Goal: Find specific page/section: Find specific page/section

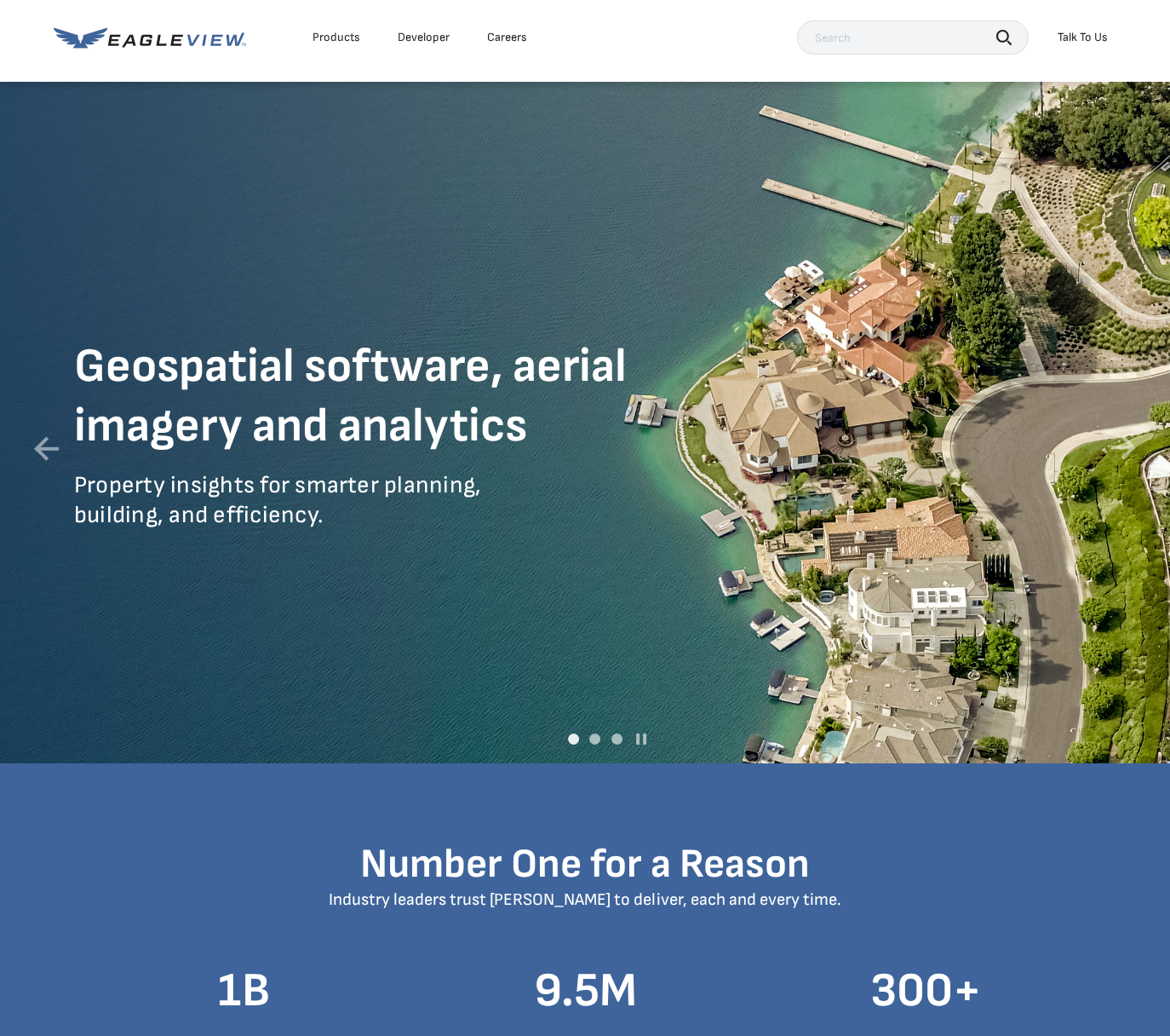
click at [502, 35] on div "Careers" at bounding box center [507, 37] width 40 height 16
click at [500, 41] on div "Careers" at bounding box center [507, 37] width 40 height 16
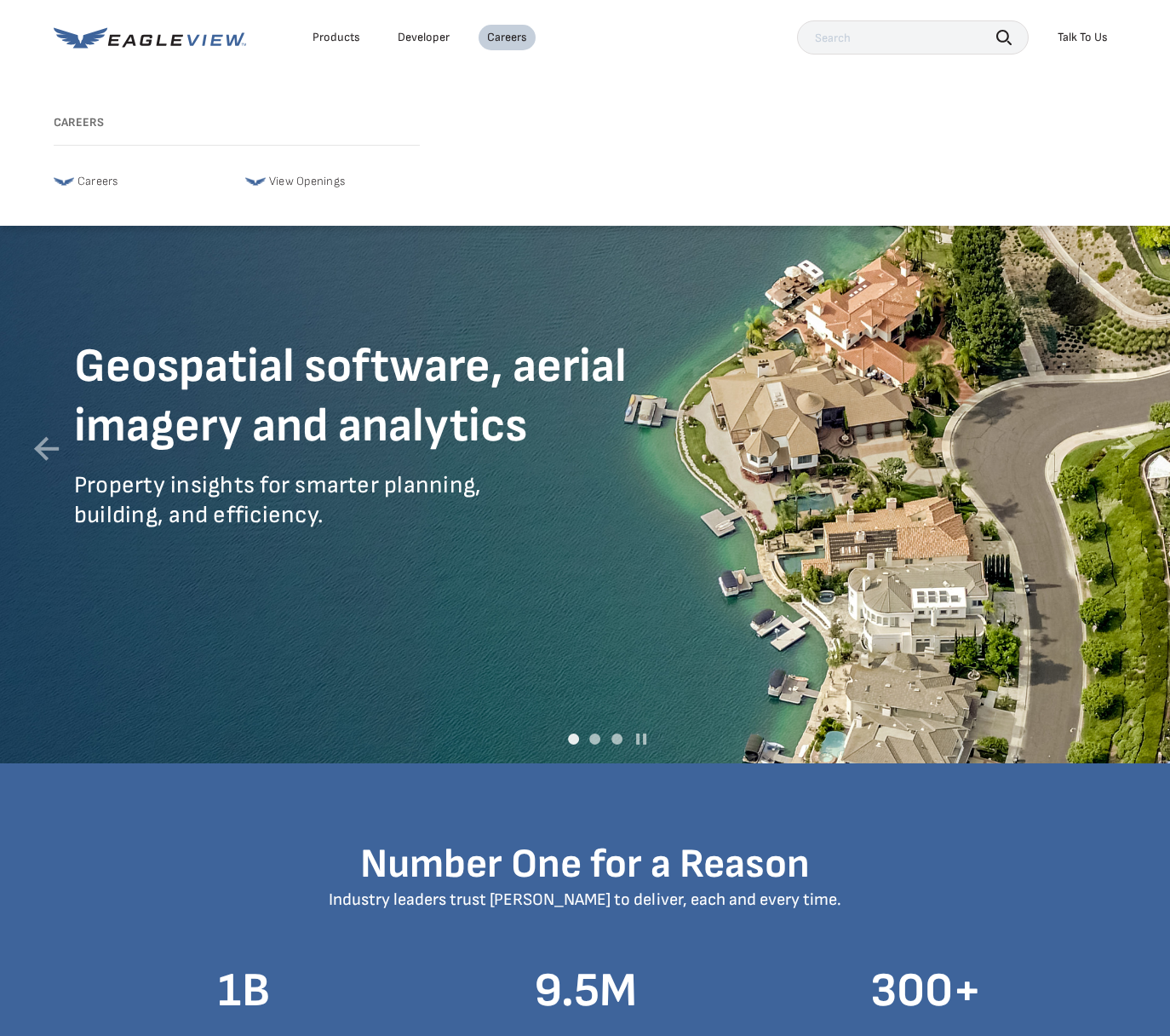
click at [117, 181] on span "Careers" at bounding box center [98, 181] width 41 height 21
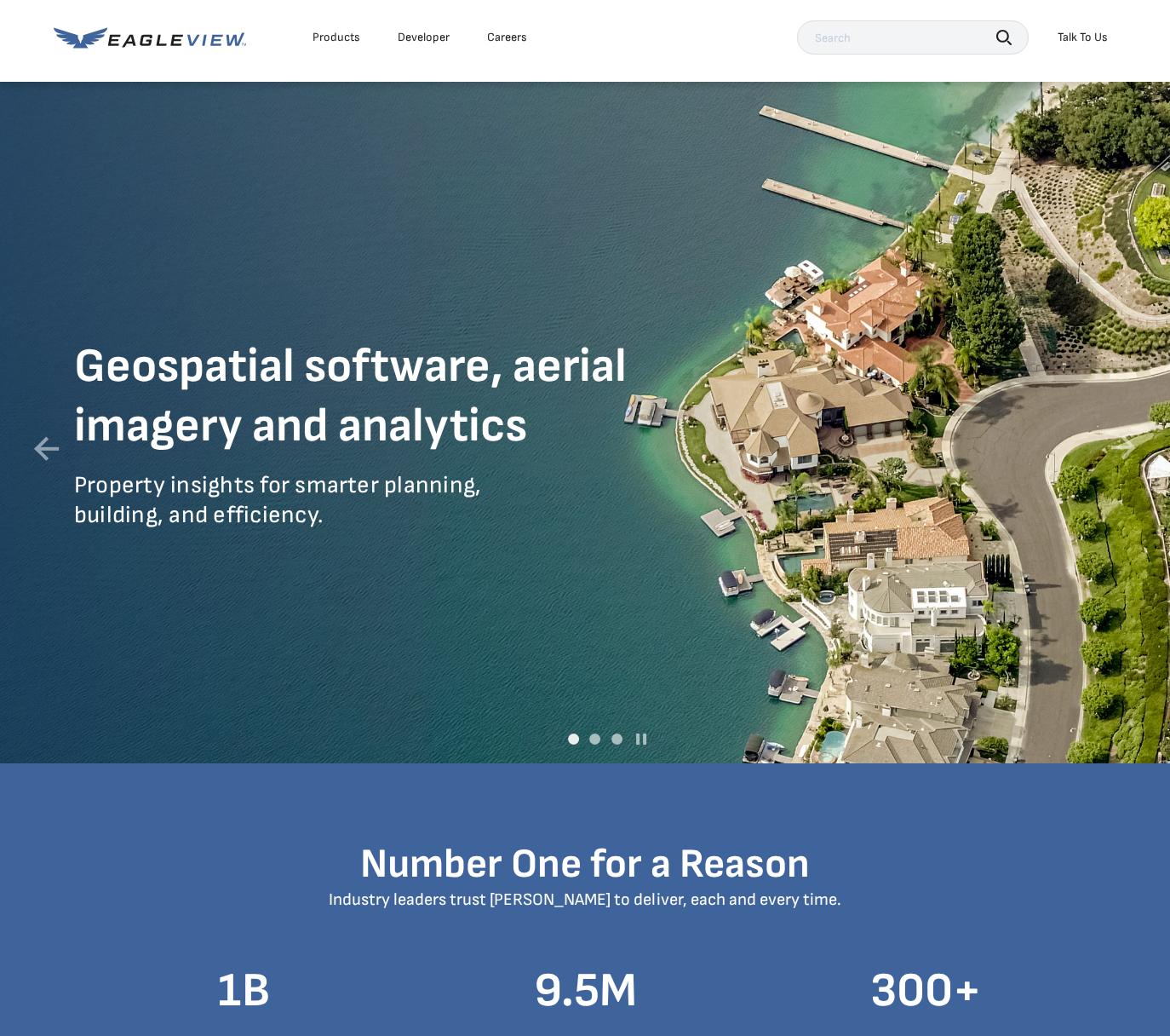
click at [506, 27] on li "Careers" at bounding box center [507, 37] width 57 height 26
click at [506, 36] on div "Careers" at bounding box center [507, 37] width 40 height 16
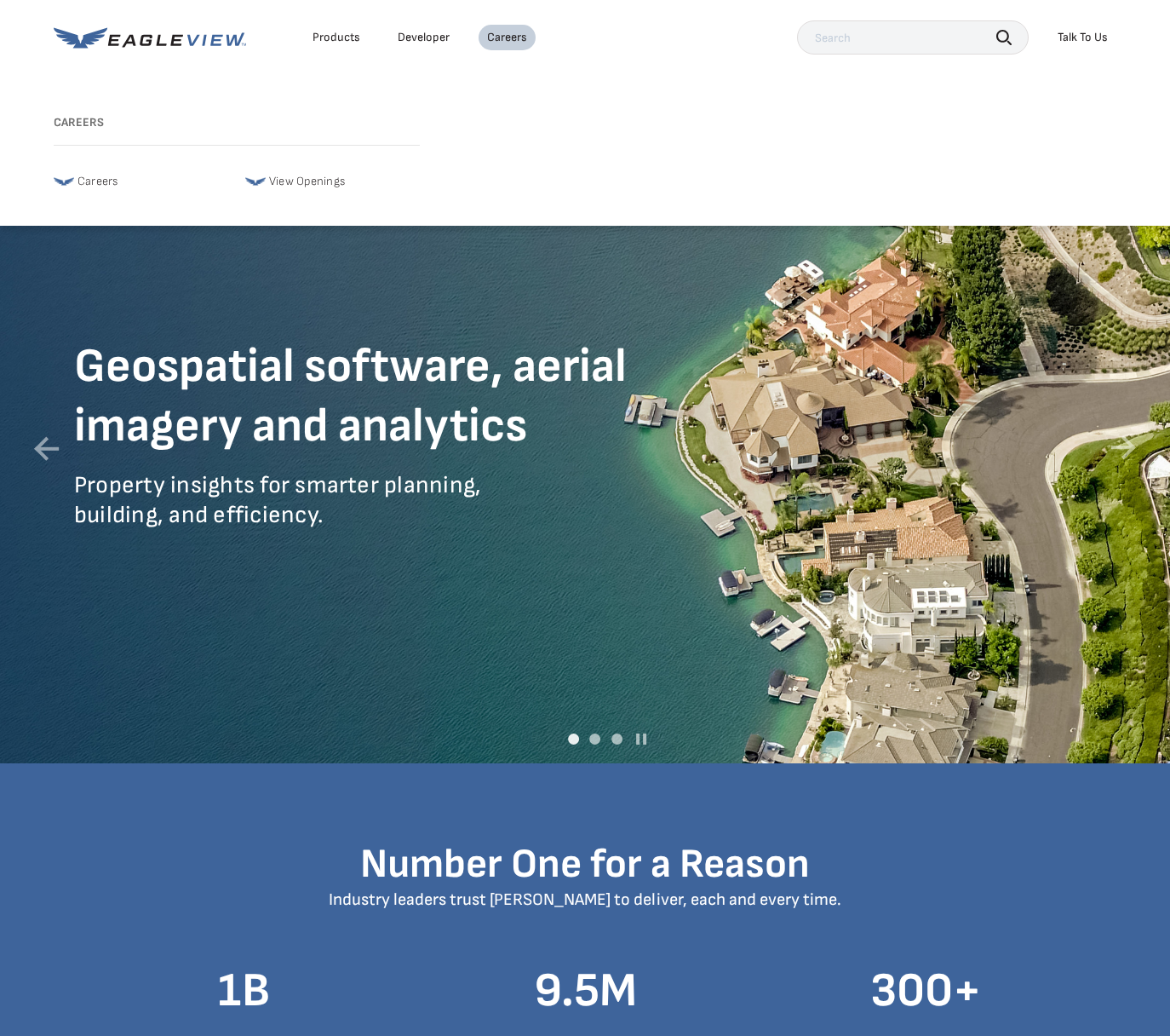
click at [87, 181] on span "Careers" at bounding box center [98, 181] width 41 height 21
